Goal: Information Seeking & Learning: Learn about a topic

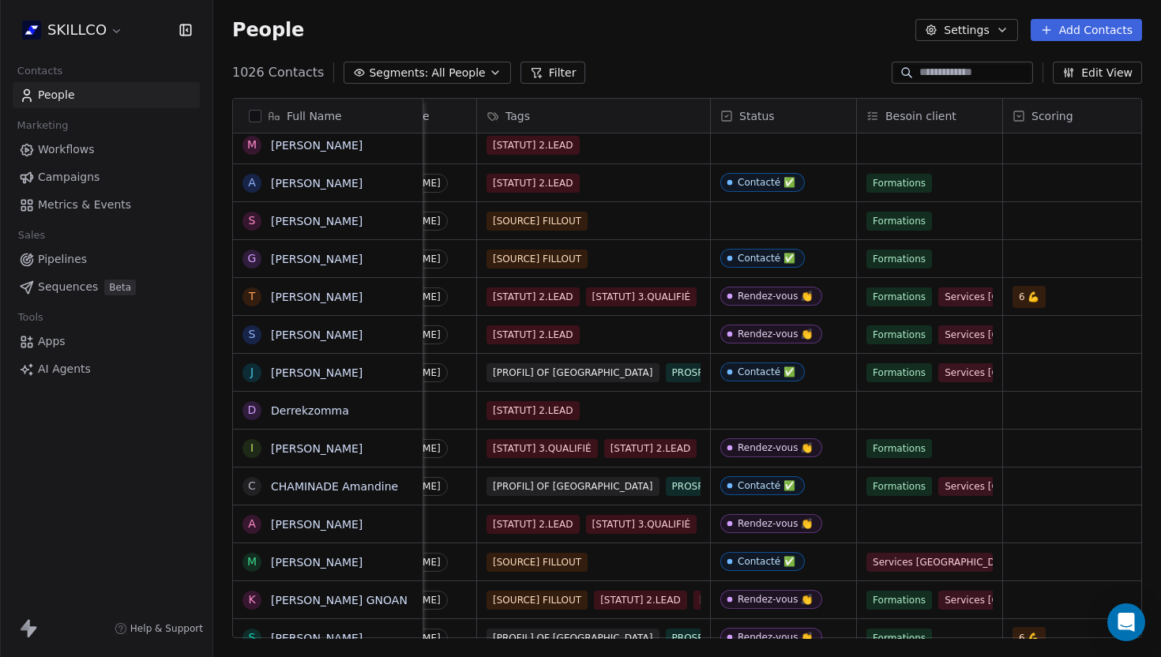
scroll to position [0, 836]
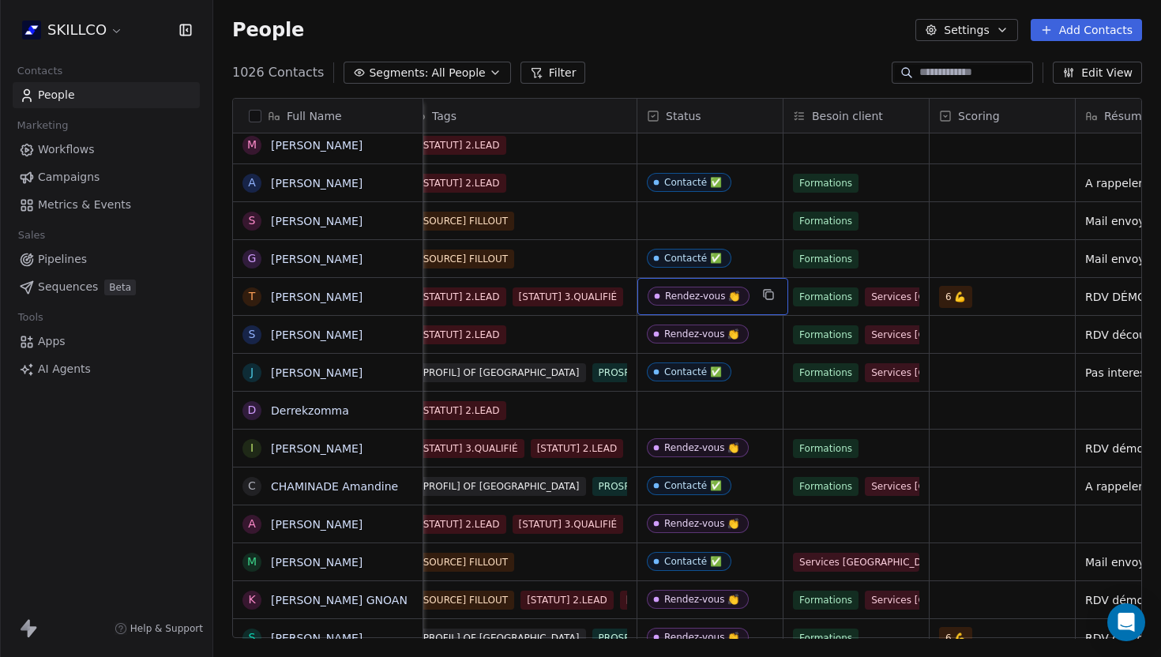
click at [718, 298] on div "Rendez-vous 👏" at bounding box center [702, 296] width 75 height 11
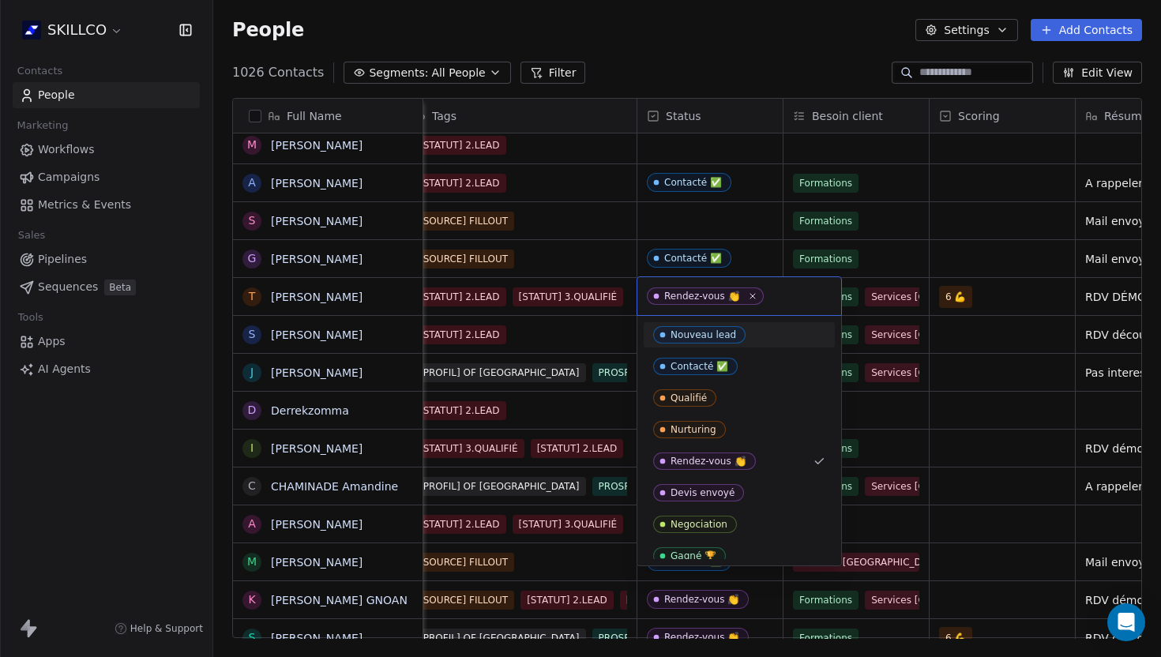
click at [762, 258] on html "SKILLCO Contacts People Marketing Workflows Campaigns Metrics & Events Sales Pi…" at bounding box center [580, 328] width 1161 height 657
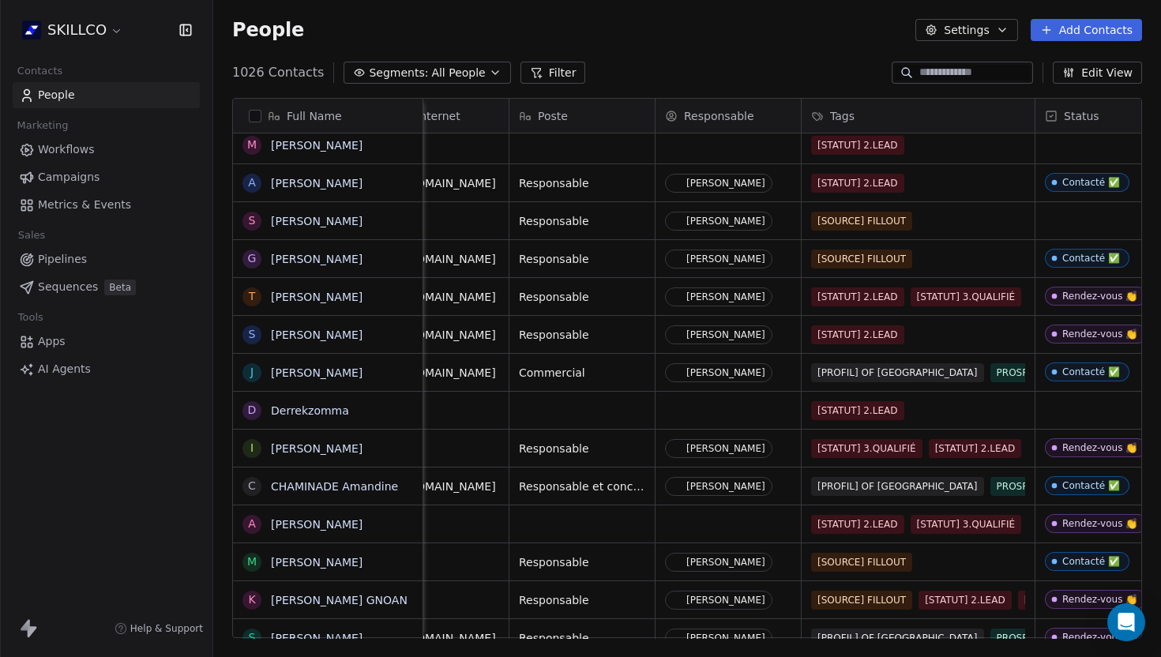
scroll to position [0, 417]
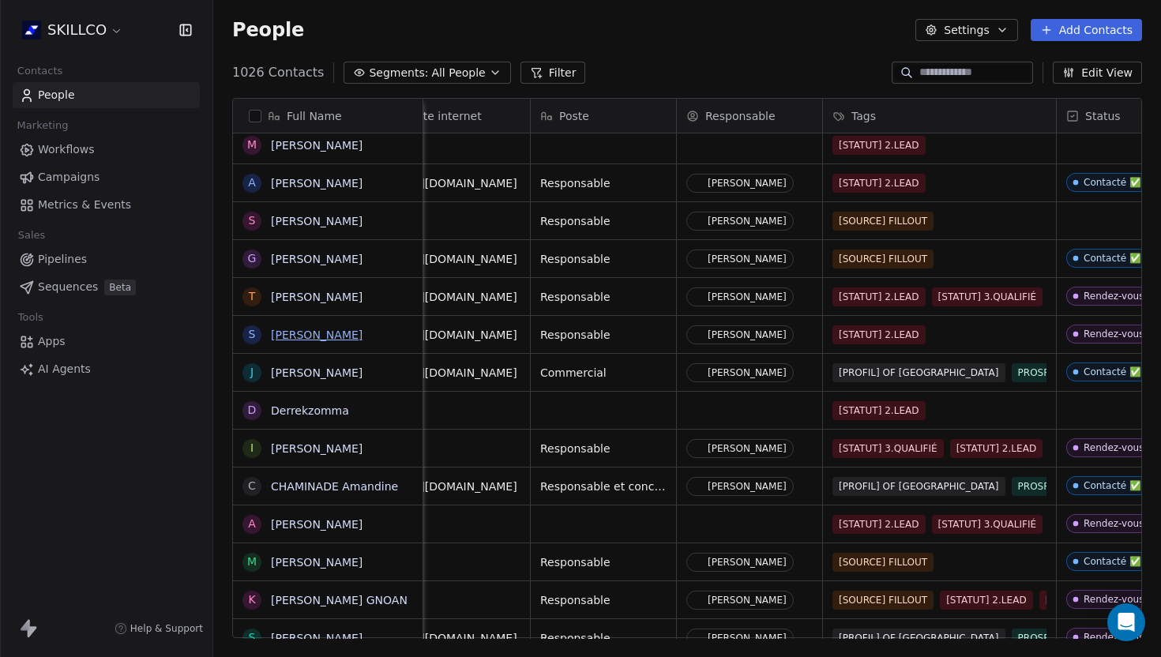
click at [299, 332] on link "Sandra Bru" at bounding box center [317, 334] width 92 height 13
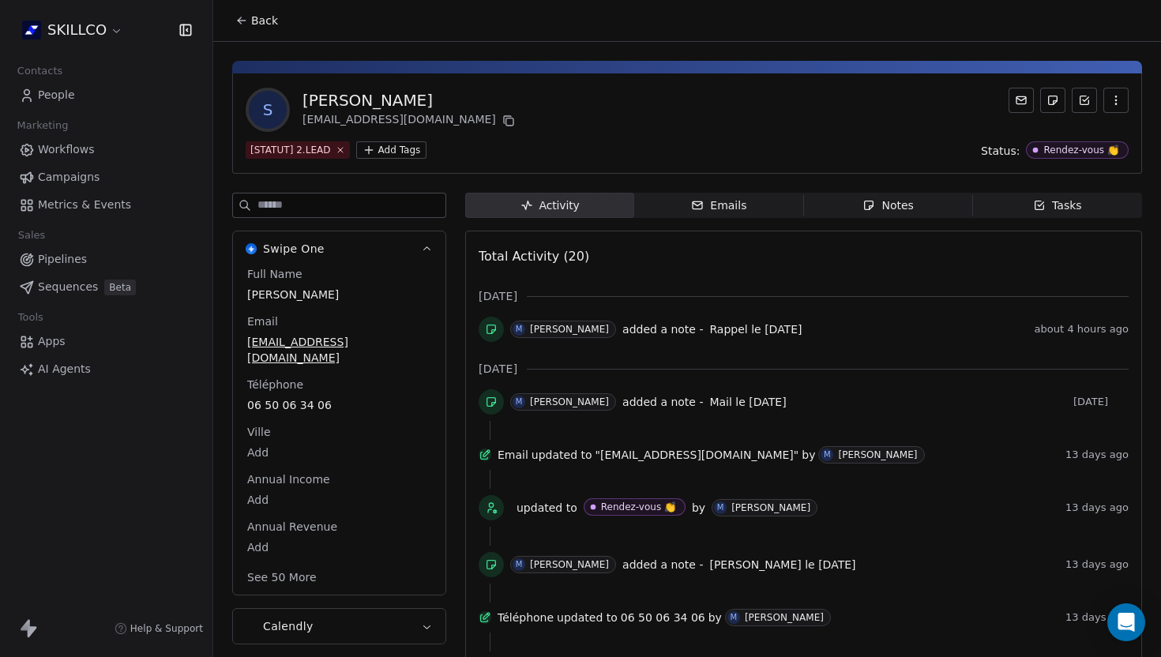
click at [901, 212] on div "Notes" at bounding box center [887, 205] width 51 height 17
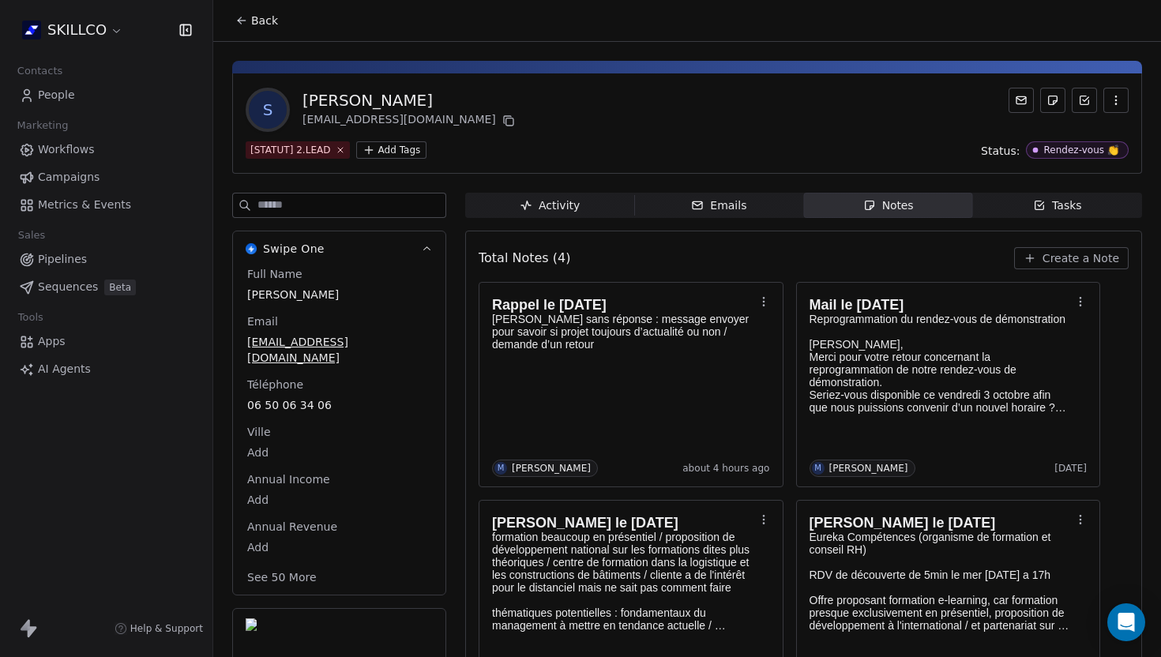
click at [246, 18] on icon at bounding box center [241, 20] width 13 height 13
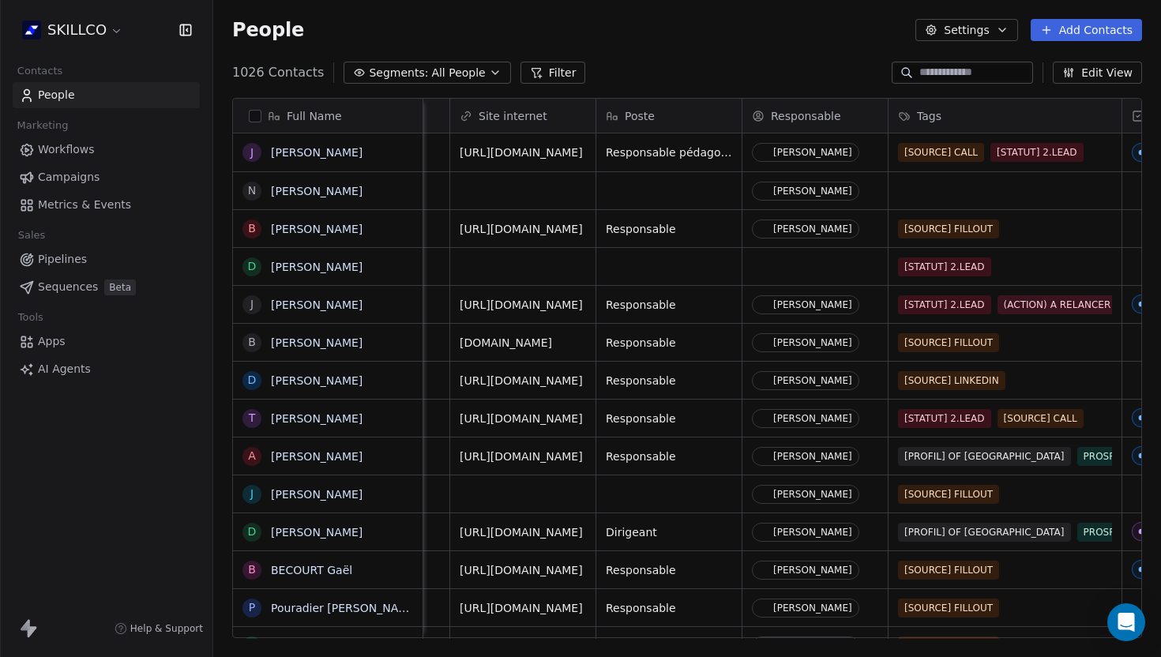
scroll to position [0, 347]
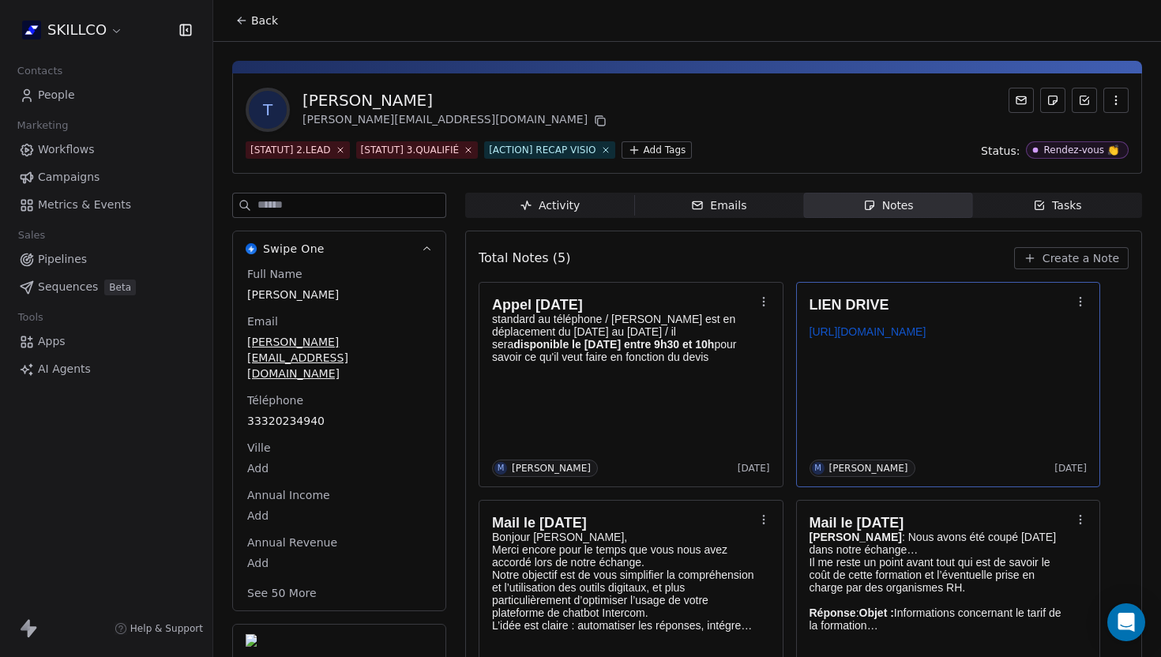
click at [849, 338] on link "https://docs.google.com/document/d/1HDbvcqAcOjI6RB3R8VAI4Qn-uLyM_PBo-4peuYmcC9o…" at bounding box center [867, 331] width 117 height 13
